Goal: Obtain resource: Download file/media

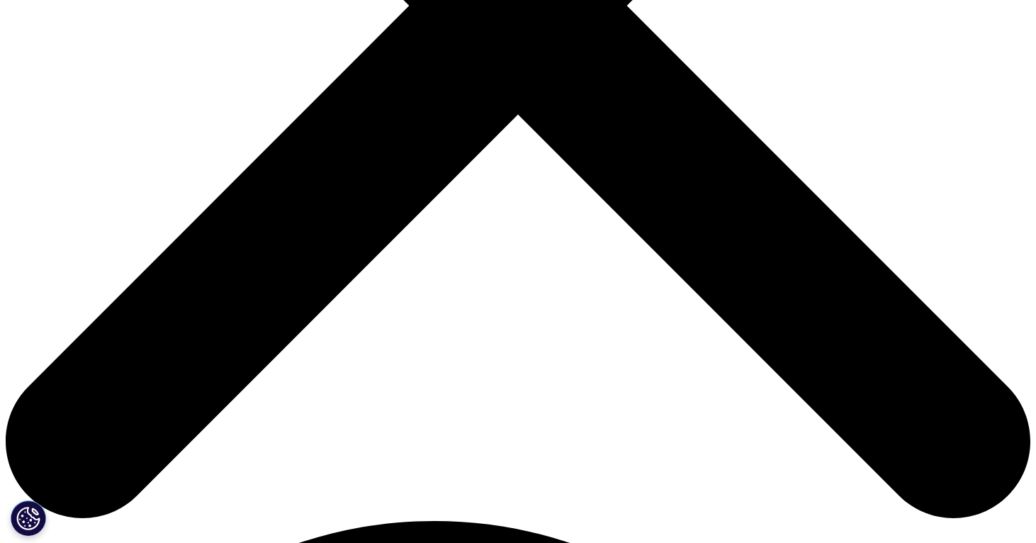
scroll to position [549, 836]
drag, startPoint x: 556, startPoint y: 366, endPoint x: 556, endPoint y: 287, distance: 78.7
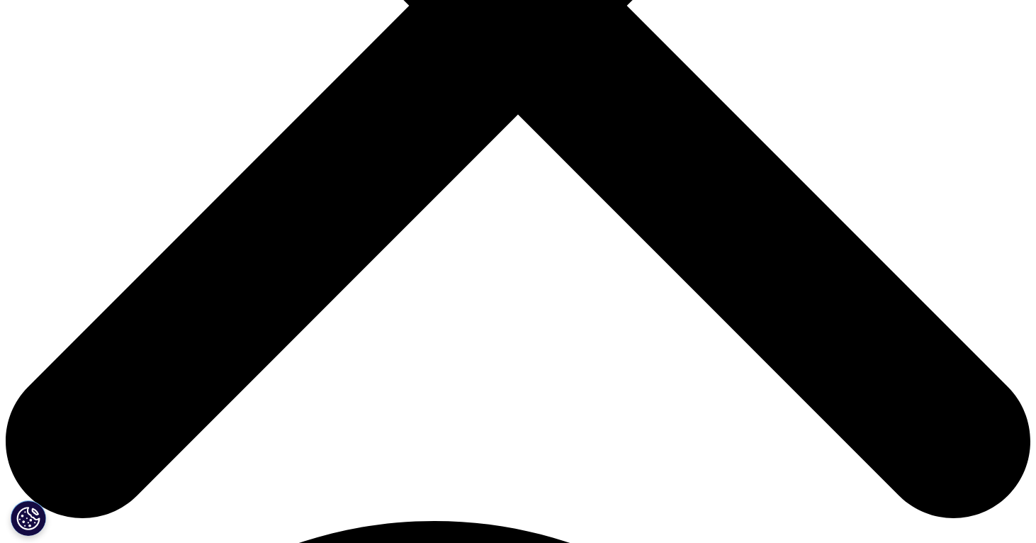
drag, startPoint x: 556, startPoint y: 287, endPoint x: 558, endPoint y: 330, distance: 42.6
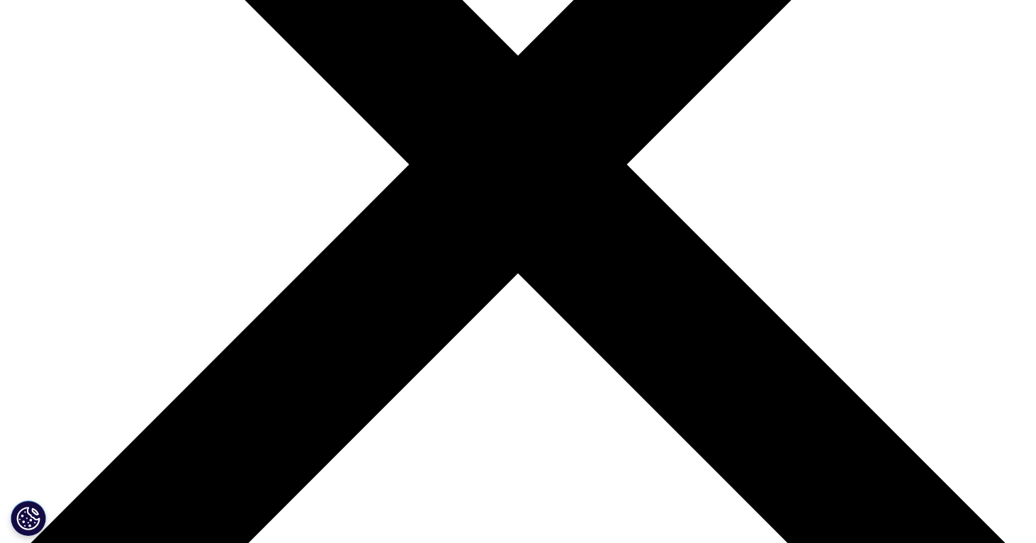
scroll to position [208, 0]
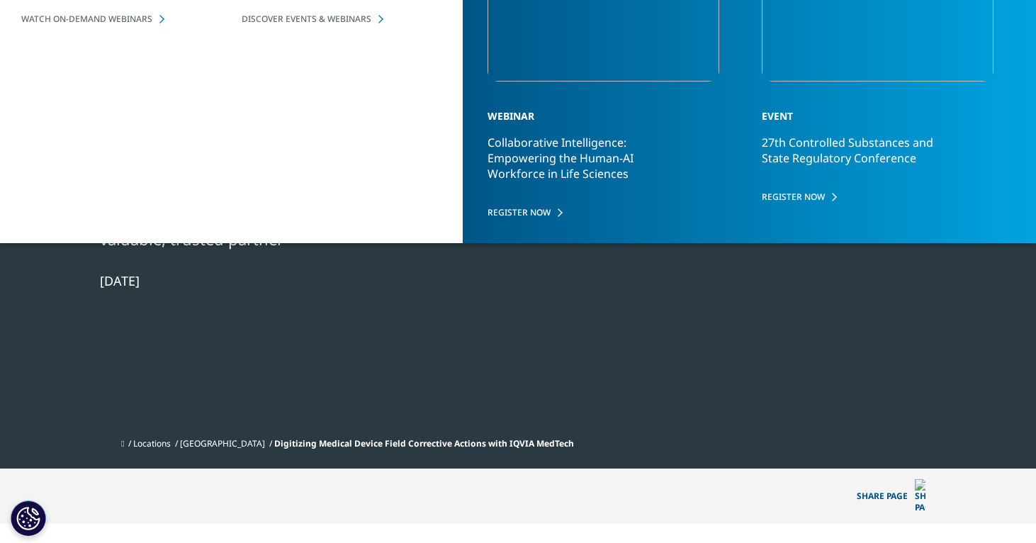
click at [791, 188] on div at bounding box center [800, 89] width 274 height 319
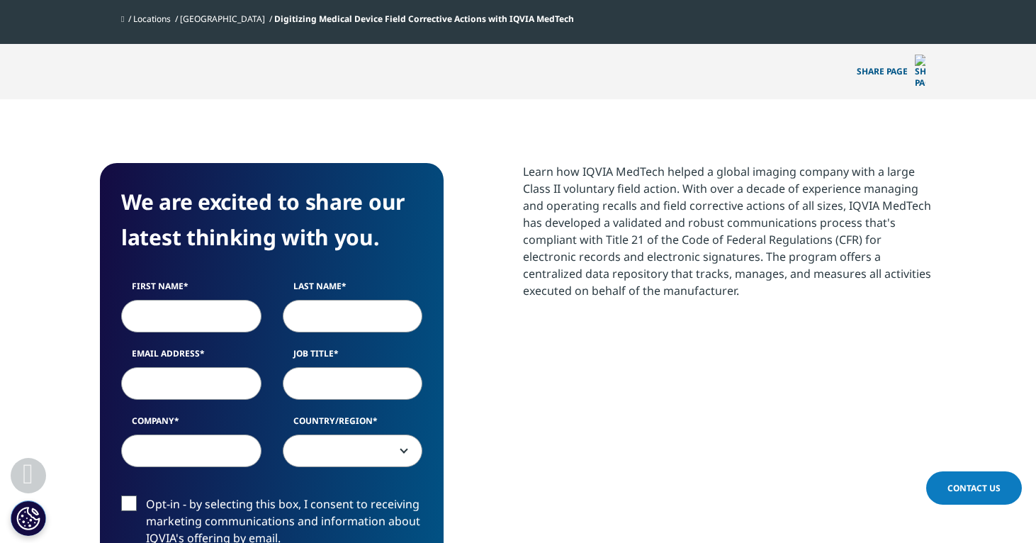
scroll to position [694, 0]
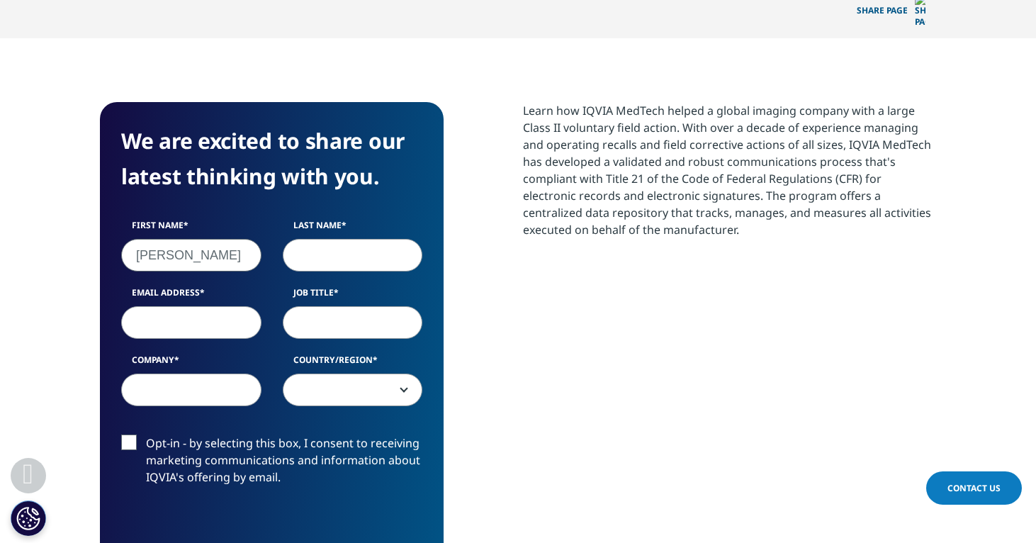
type input "[PERSON_NAME]"
type input "[EMAIL_ADDRESS][DOMAIN_NAME]"
type input "Student"
type input "[GEOGRAPHIC_DATA]"
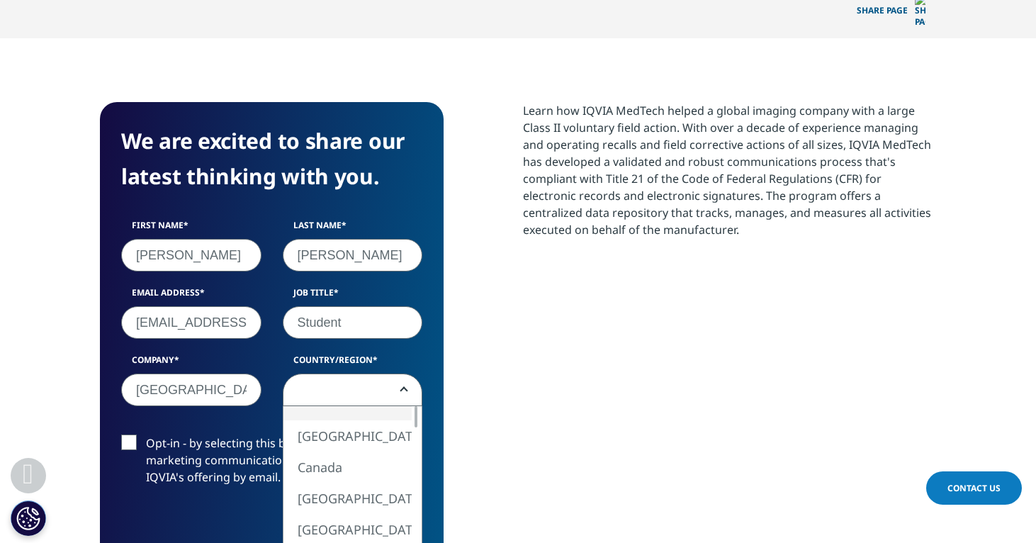
click at [350, 374] on span at bounding box center [353, 390] width 139 height 33
select select "[GEOGRAPHIC_DATA]"
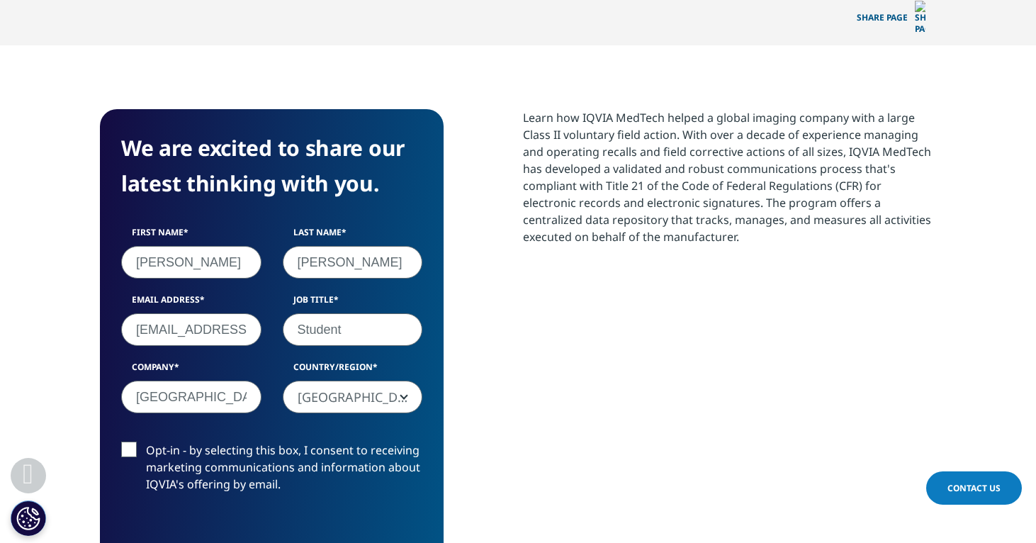
scroll to position [880, 0]
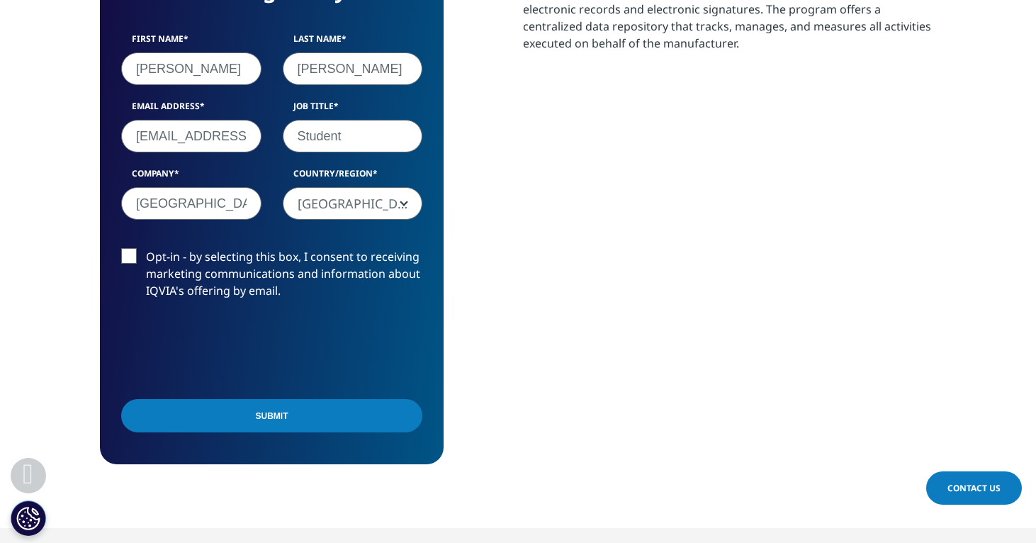
click at [139, 251] on label "Opt-in - by selecting this box, I consent to receiving marketing communications…" at bounding box center [271, 277] width 301 height 59
click at [146, 248] on input "Opt-in - by selecting this box, I consent to receiving marketing communications…" at bounding box center [146, 248] width 0 height 0
click at [206, 399] on input "Submit" at bounding box center [271, 415] width 301 height 33
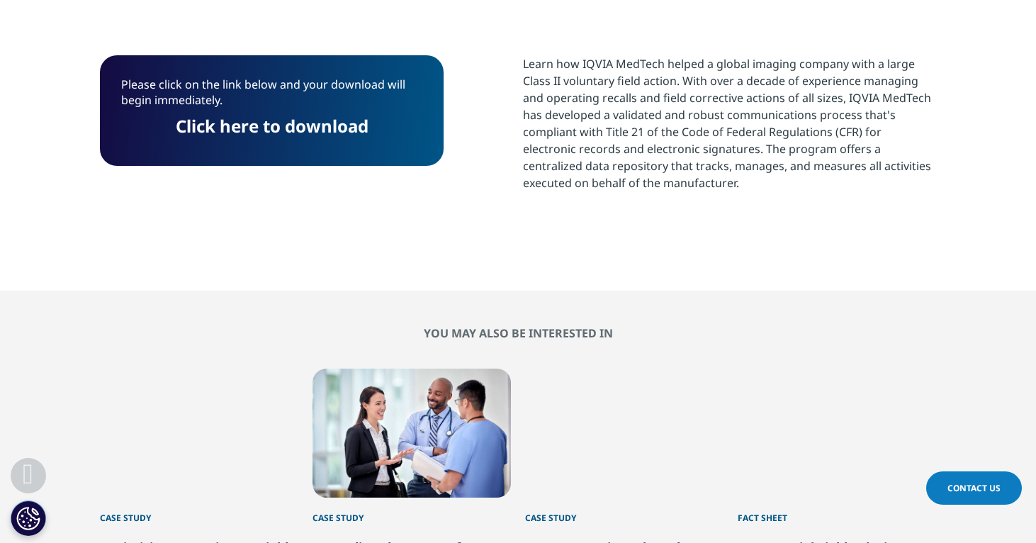
scroll to position [650, 0]
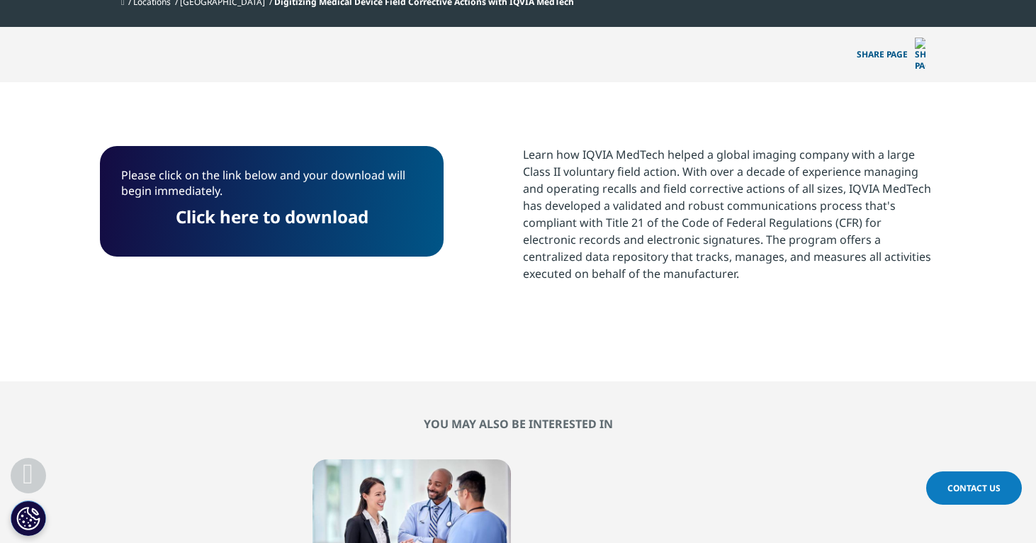
click at [232, 205] on link "Click here to download" at bounding box center [272, 216] width 193 height 23
